Goal: Answer question/provide support: Share knowledge or assist other users

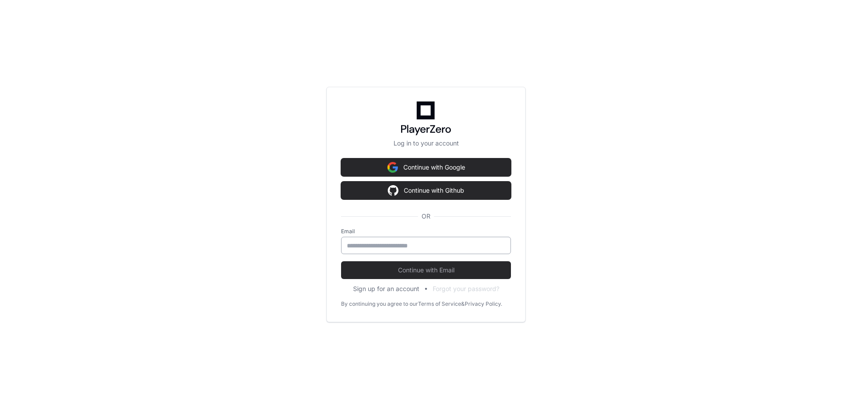
click at [416, 245] on input "email" at bounding box center [426, 245] width 158 height 9
type input "**********"
click at [397, 279] on div "**********" at bounding box center [425, 204] width 199 height 235
click at [434, 270] on span "Continue with Email" at bounding box center [426, 269] width 170 height 9
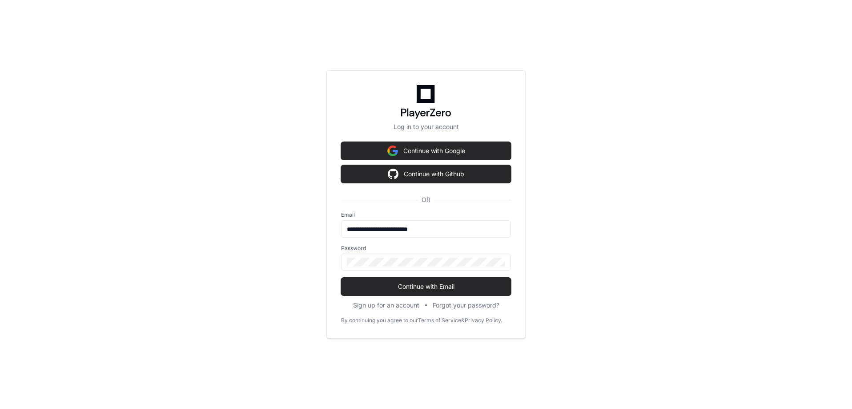
click at [557, 238] on div "**********" at bounding box center [426, 204] width 852 height 409
click at [561, 222] on div "**********" at bounding box center [426, 204] width 852 height 409
click at [450, 172] on button "Continue with Github" at bounding box center [426, 174] width 170 height 18
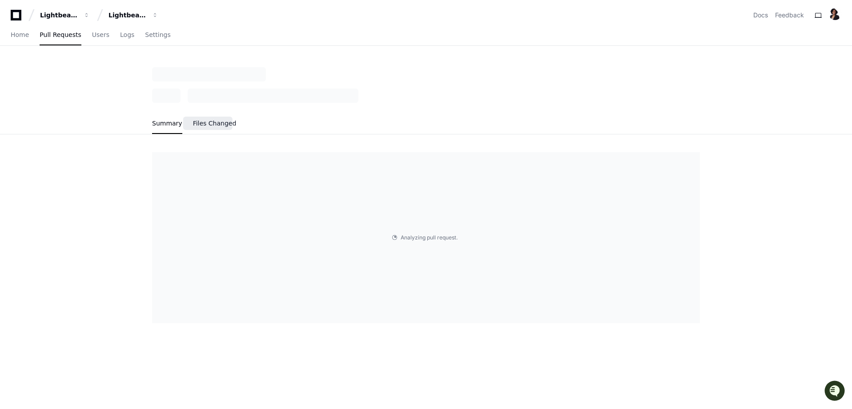
click at [204, 121] on span "Files Changed" at bounding box center [215, 123] width 44 height 5
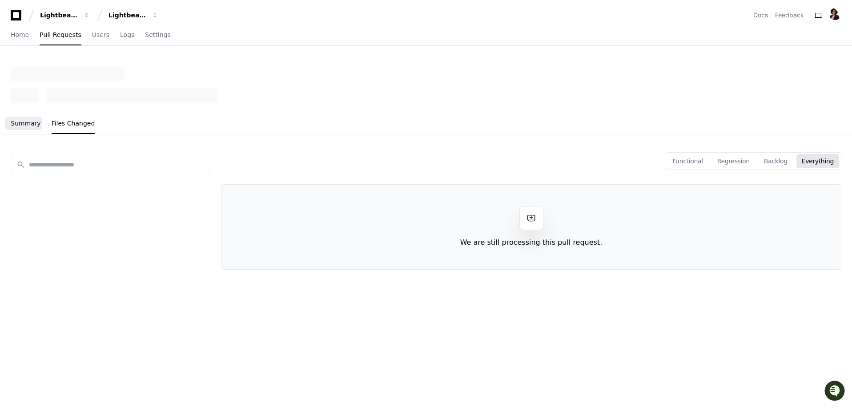
click at [25, 122] on span "Summary" at bounding box center [26, 123] width 30 height 5
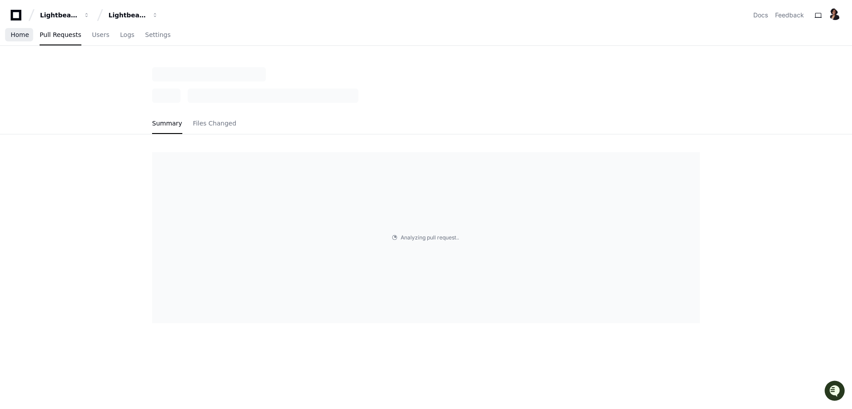
click at [22, 36] on span "Home" at bounding box center [20, 34] width 18 height 5
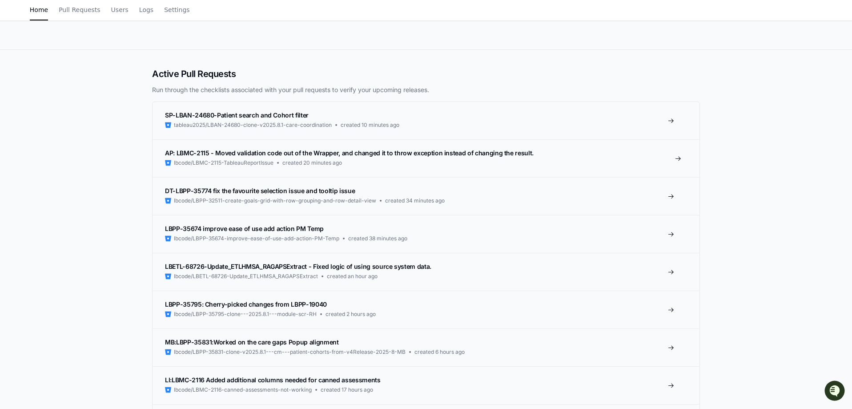
scroll to position [44, 0]
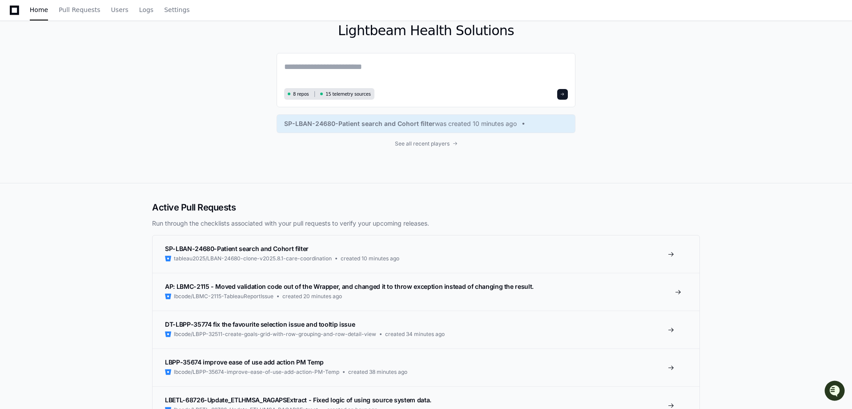
click at [364, 290] on span "AP: LBMC-2115 - Moved validation code out of the Wrapper, and changed it to thr…" at bounding box center [349, 286] width 369 height 8
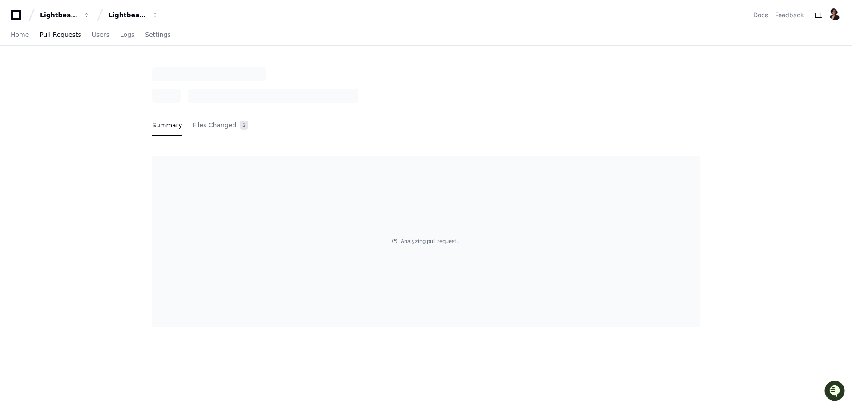
click at [62, 227] on div "Summary Files Changed 2 Analyzing pull request . . ." at bounding box center [426, 271] width 852 height 409
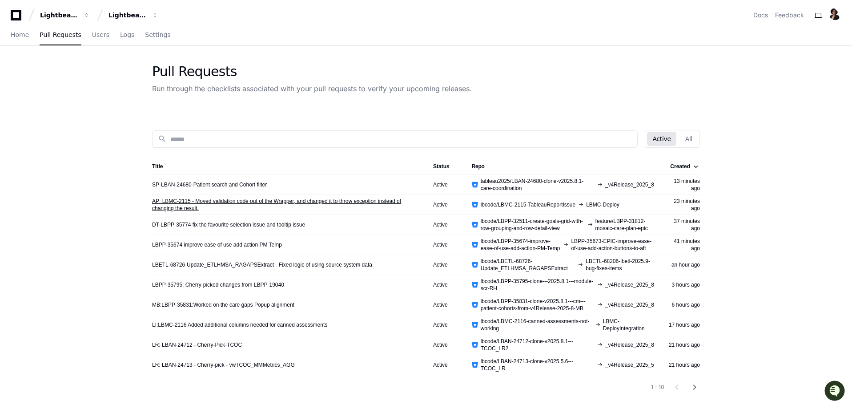
click at [234, 201] on link "AP: LBMC-2115 - Moved validation code out of the Wrapper, and changed it to thr…" at bounding box center [285, 204] width 267 height 14
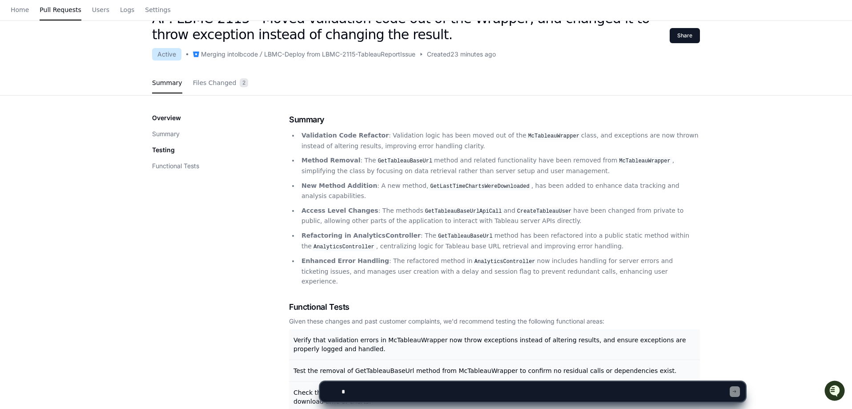
scroll to position [12, 0]
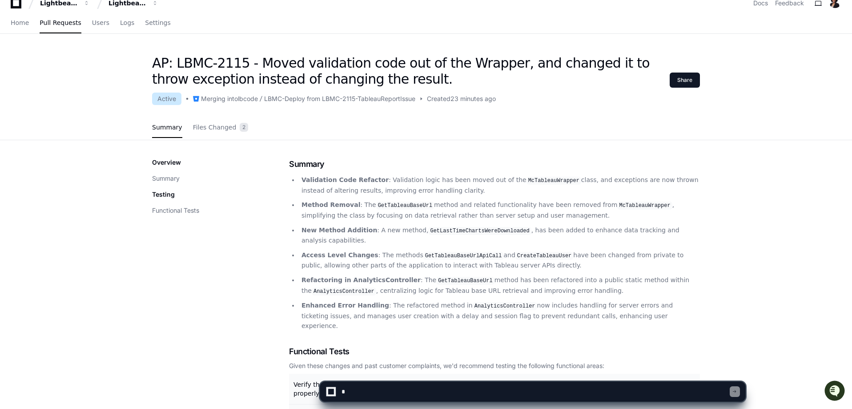
click at [354, 394] on textarea at bounding box center [535, 392] width 390 height 20
click at [380, 394] on textarea at bounding box center [535, 392] width 390 height 20
paste textarea "**********"
type textarea "**********"
click at [731, 395] on div at bounding box center [735, 391] width 10 height 11
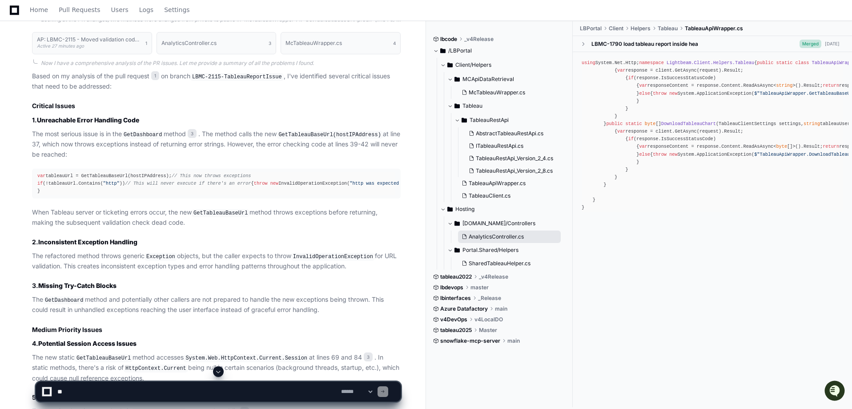
click at [524, 237] on span "AnalyticsController.cs" at bounding box center [496, 236] width 55 height 7
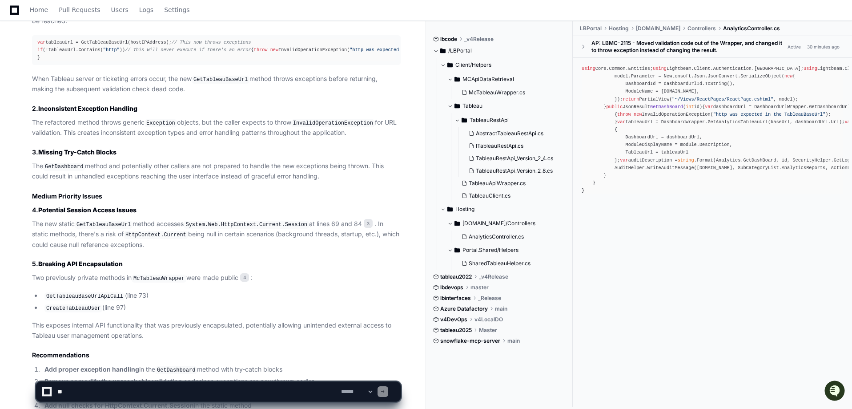
scroll to position [740, 0]
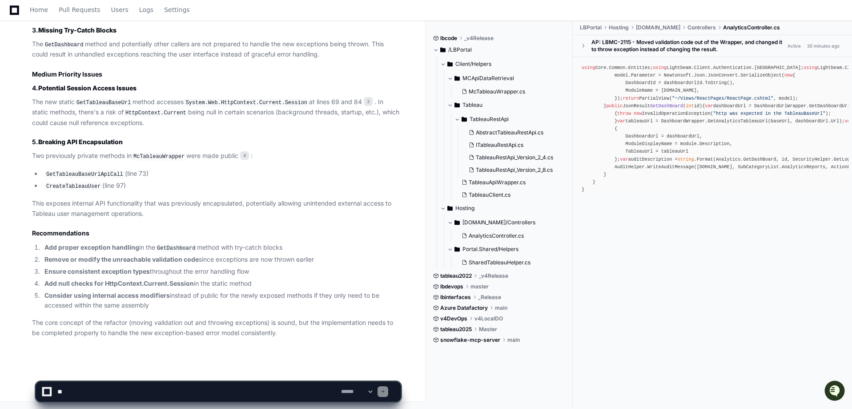
click at [150, 134] on article "Based on my analysis of the pull request 1 on branch LBMC-2115-TableauReportIss…" at bounding box center [216, 77] width 369 height 522
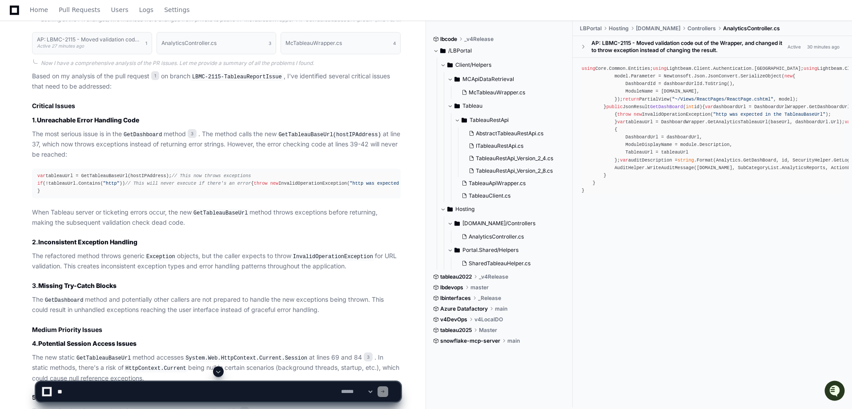
scroll to position [120, 0]
click at [514, 263] on span "SharedTableauHelper.cs" at bounding box center [500, 263] width 62 height 7
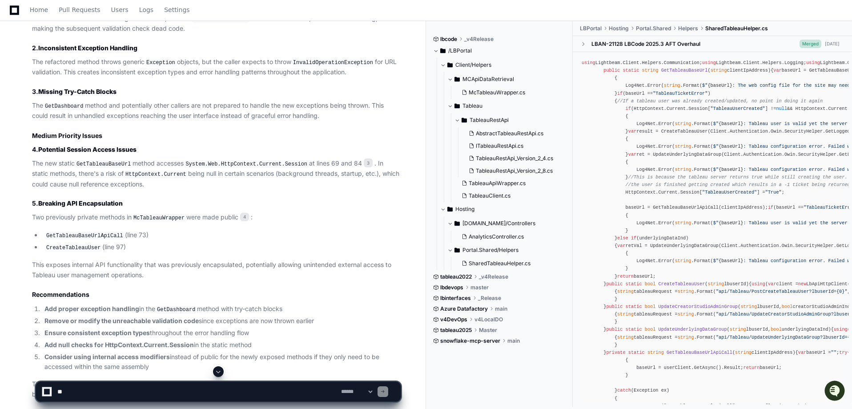
scroll to position [740, 0]
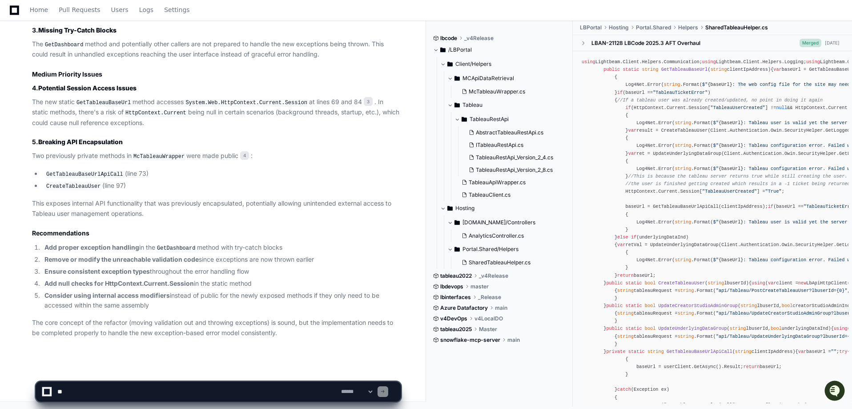
click at [147, 214] on p "This exposes internal API functionality that was previously encapsulated, poten…" at bounding box center [216, 208] width 369 height 20
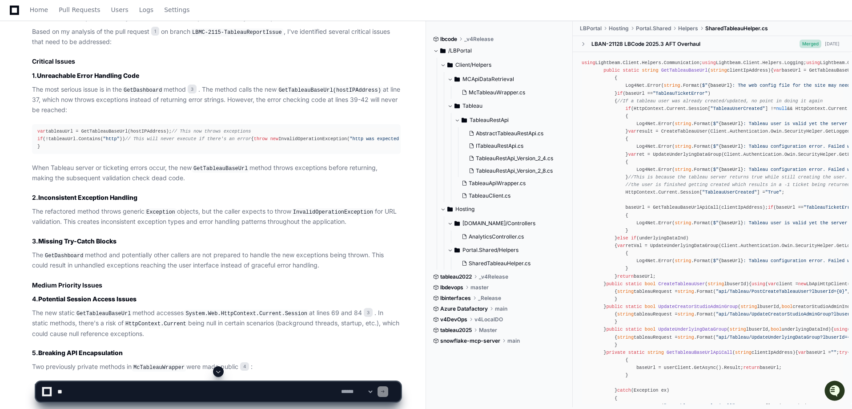
scroll to position [696, 0]
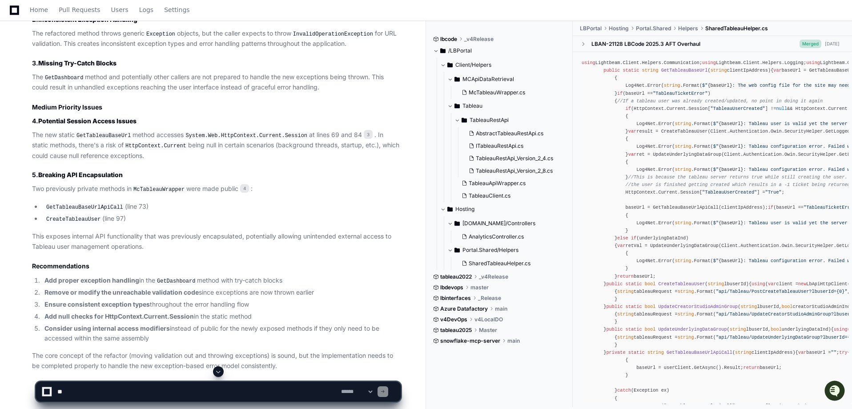
click at [148, 178] on article "Based on my analysis of the pull request 1 on branch LBMC-2115-TableauReportIss…" at bounding box center [216, 110] width 369 height 522
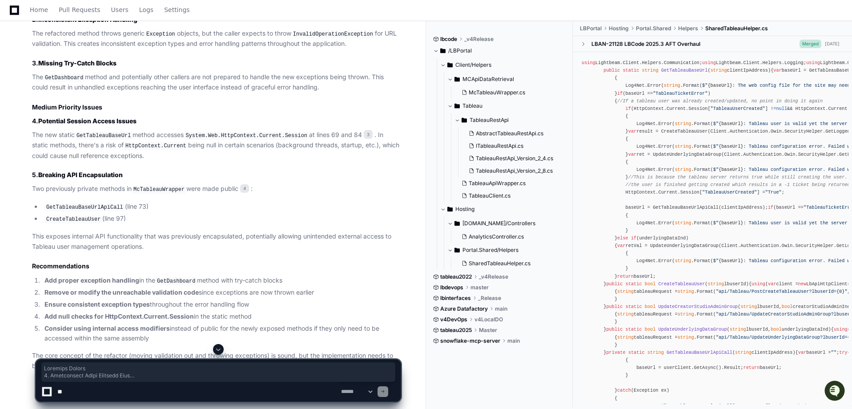
scroll to position [740, 0]
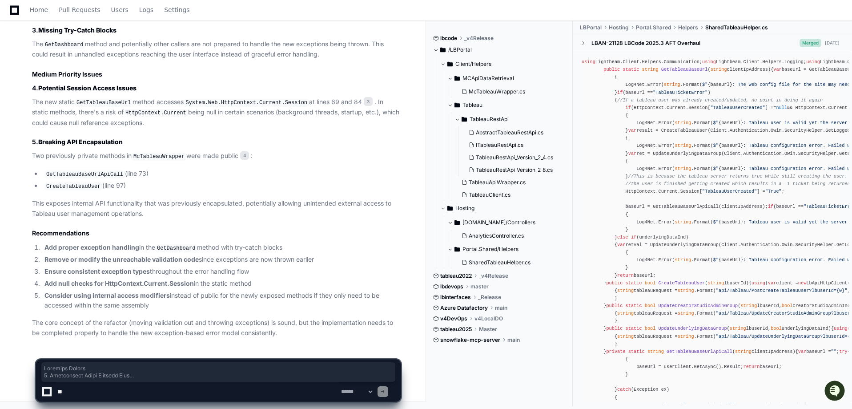
drag, startPoint x: 32, startPoint y: 195, endPoint x: 300, endPoint y: 333, distance: 300.9
click at [300, 333] on article "Based on my analysis of the pull request 1 on branch LBMC-2115-TableauReportIss…" at bounding box center [216, 77] width 369 height 522
copy article "Critical Issues 1. Unreachable Error Handling Code The most serious issue is in…"
click at [355, 269] on li "Ensure consistent exception types throughout the error handling flow" at bounding box center [221, 271] width 359 height 10
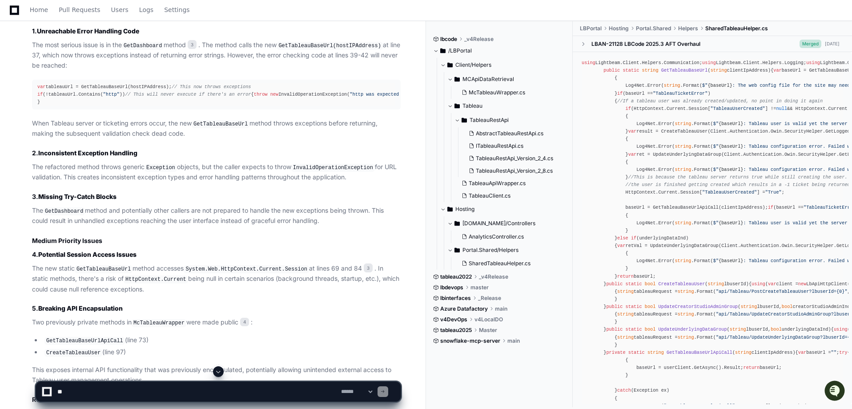
scroll to position [340, 0]
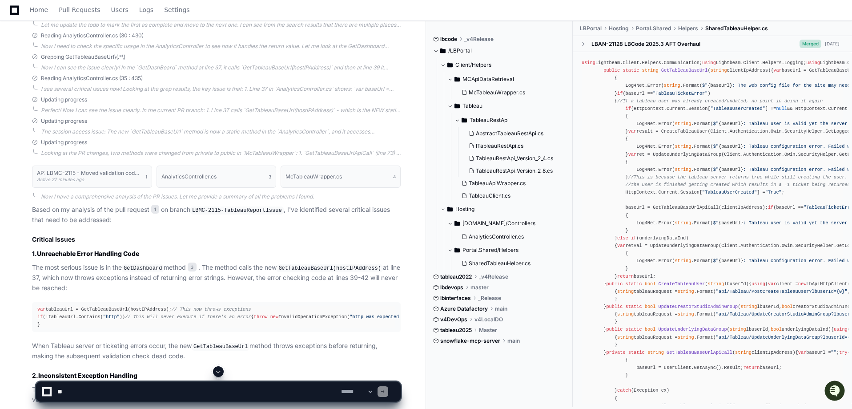
click at [149, 237] on h2 "Critical Issues" at bounding box center [216, 239] width 369 height 9
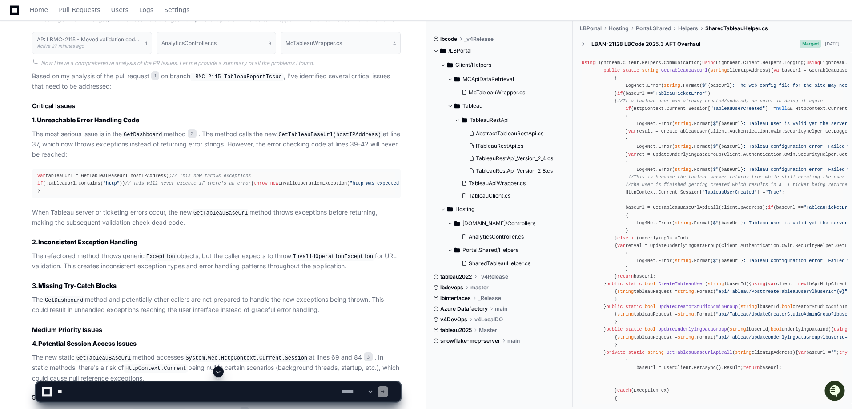
scroll to position [518, 0]
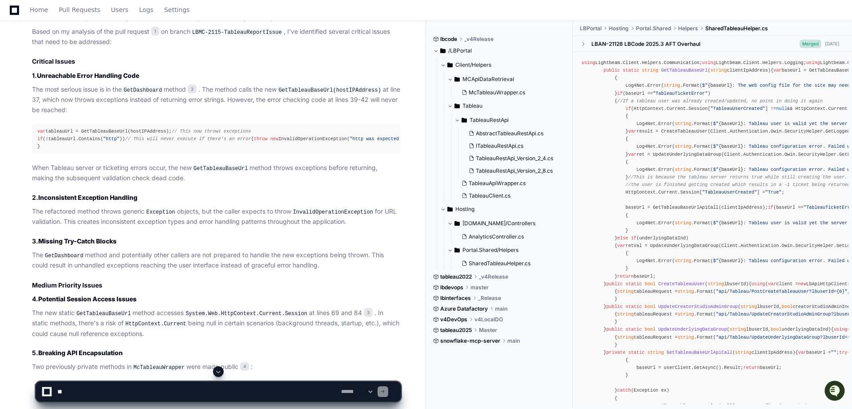
click at [88, 397] on textarea at bounding box center [198, 392] width 284 height 20
type textarea "**********"
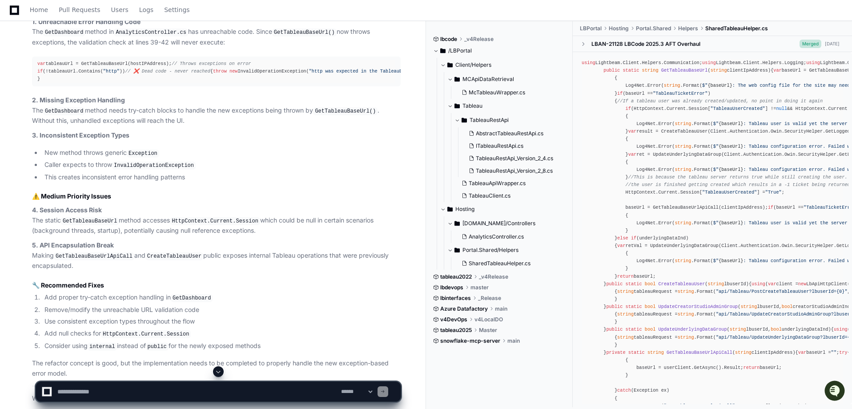
scroll to position [1345, 0]
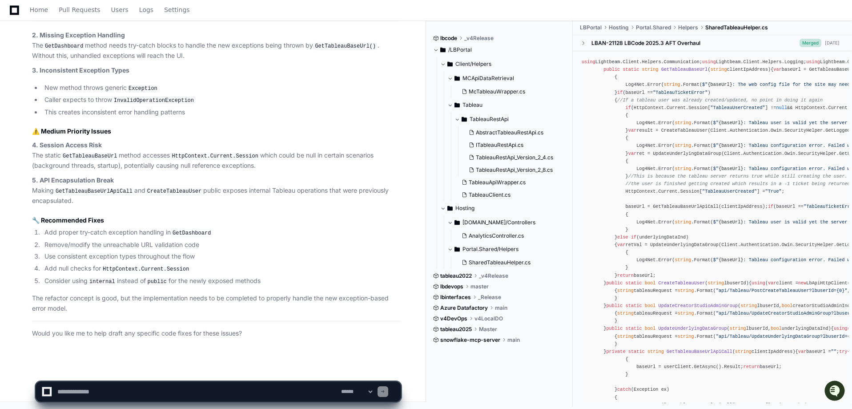
drag, startPoint x: 191, startPoint y: 251, endPoint x: 162, endPoint y: 155, distance: 99.8
click at [162, 157] on p "4. Session Access Risk The static GetTableauBaseUrl method accesses HttpContext…" at bounding box center [216, 155] width 369 height 31
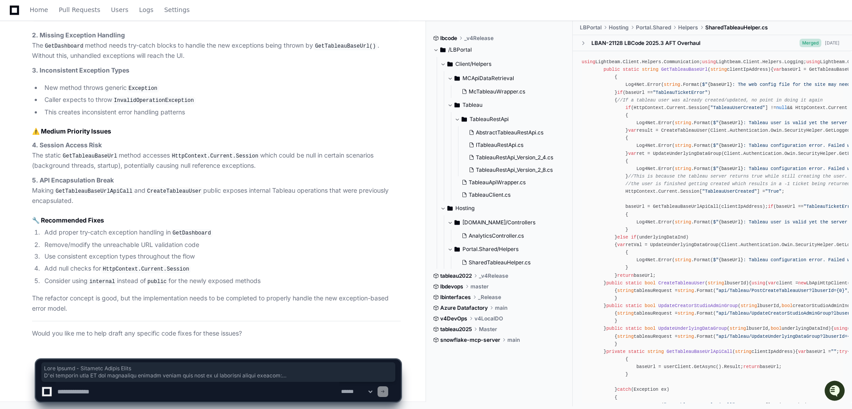
drag, startPoint x: 32, startPoint y: 119, endPoint x: 223, endPoint y: 309, distance: 269.2
click at [223, 309] on article "I don't have the capability to directly add comments to pull requests through t…" at bounding box center [216, 104] width 369 height 468
copy article "Code Review - Critical Issues Found I've reviewed this PR and identified severa…"
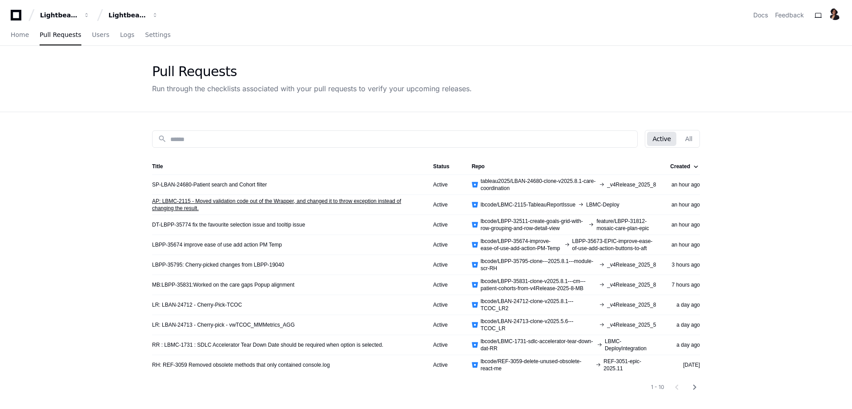
click at [228, 202] on link "AP: LBMC-2115 - Moved validation code out of the Wrapper, and changed it to thr…" at bounding box center [285, 204] width 267 height 14
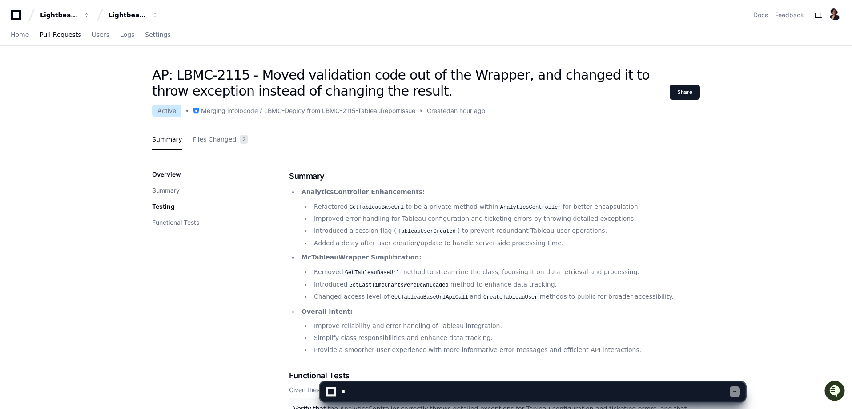
click at [377, 393] on textarea at bounding box center [535, 392] width 390 height 20
type textarea "**********"
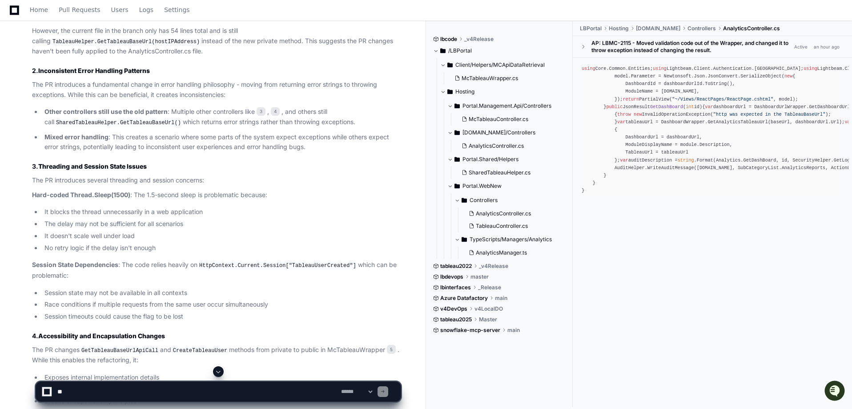
scroll to position [622, 0]
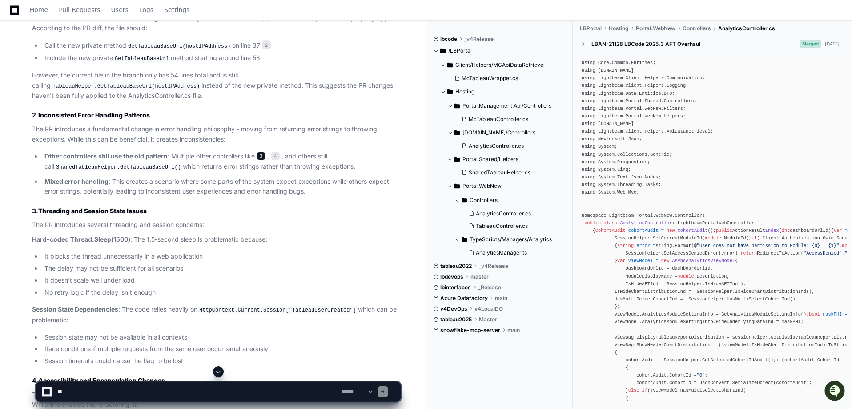
click at [265, 155] on span "3" at bounding box center [261, 156] width 9 height 9
click at [278, 156] on span "4" at bounding box center [275, 156] width 9 height 9
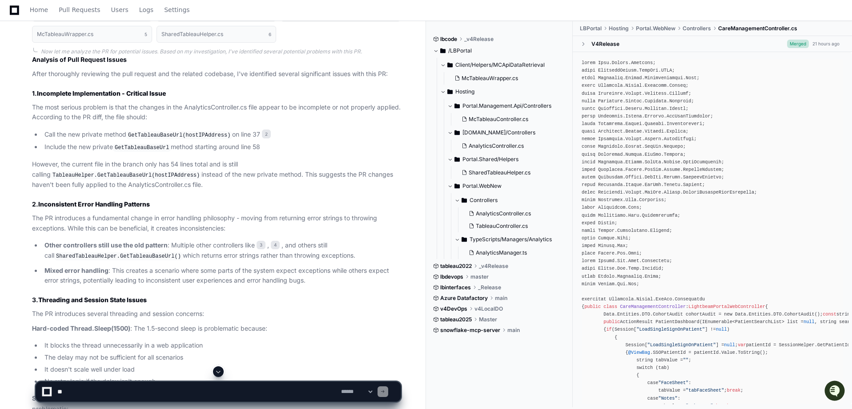
scroll to position [488, 0]
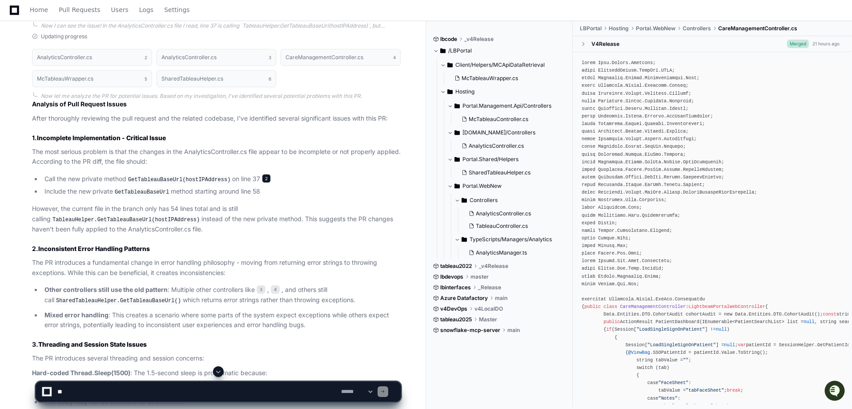
click at [263, 179] on span "2" at bounding box center [266, 178] width 9 height 9
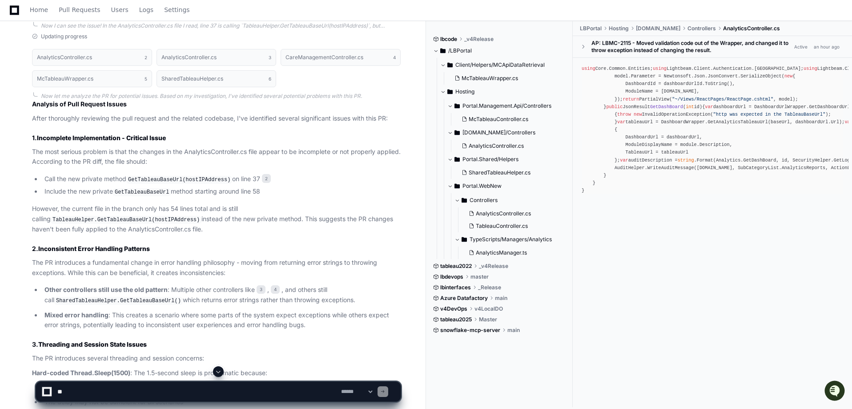
scroll to position [120, 0]
click at [262, 177] on span "2" at bounding box center [266, 178] width 9 height 9
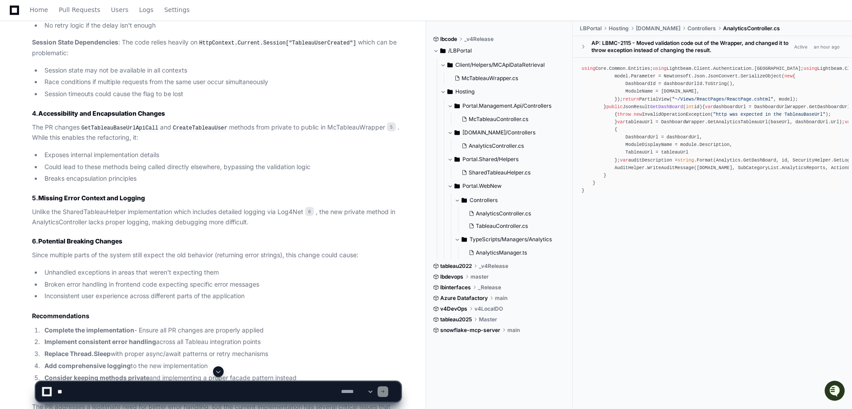
scroll to position [977, 0]
